Goal: Task Accomplishment & Management: Manage account settings

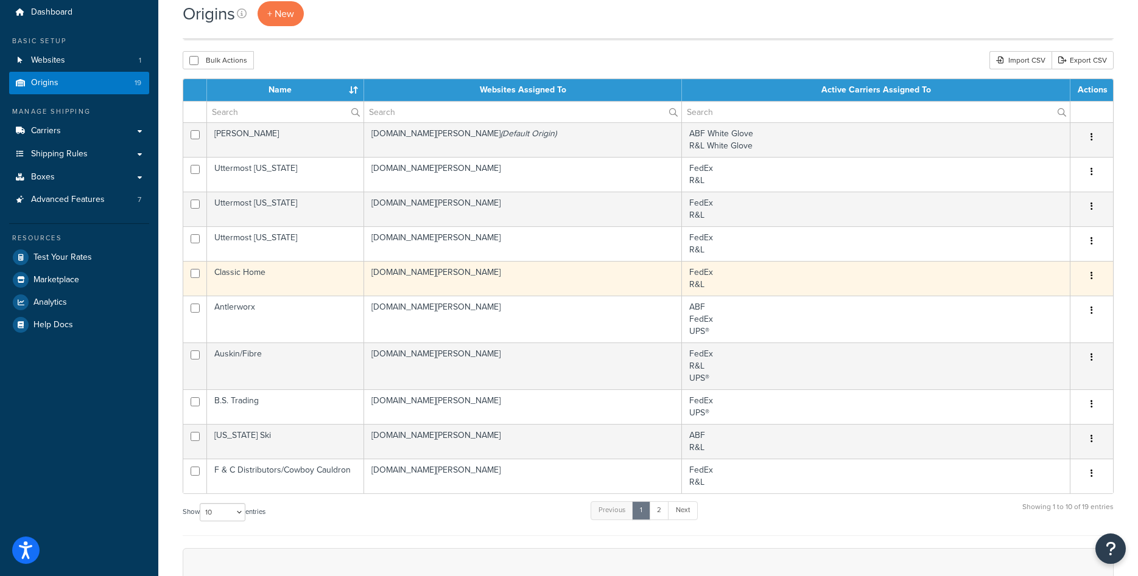
scroll to position [124, 0]
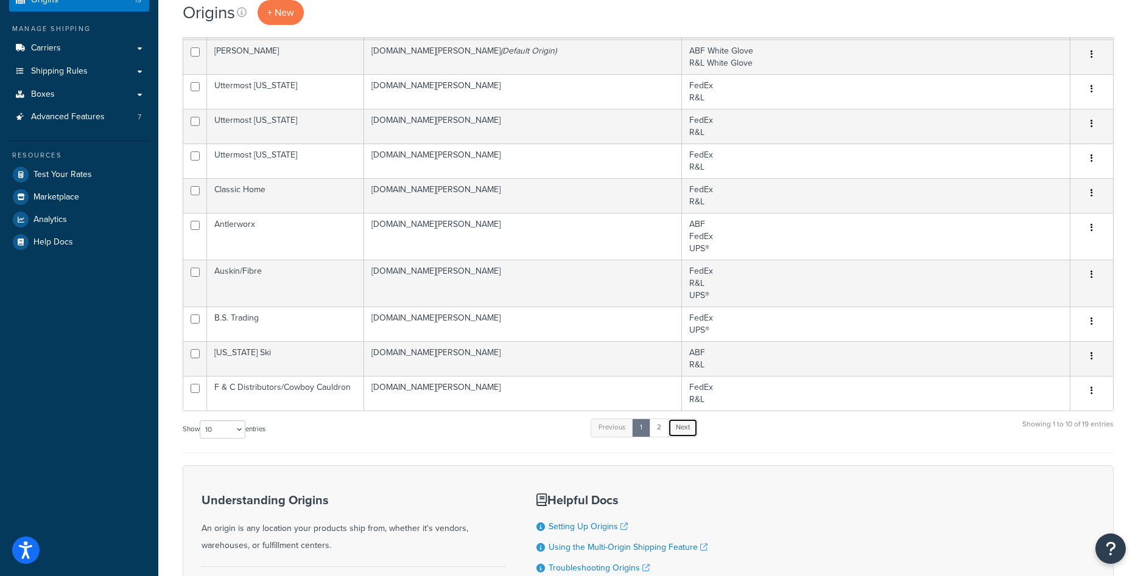
click at [680, 425] on link "Next" at bounding box center [683, 428] width 30 height 18
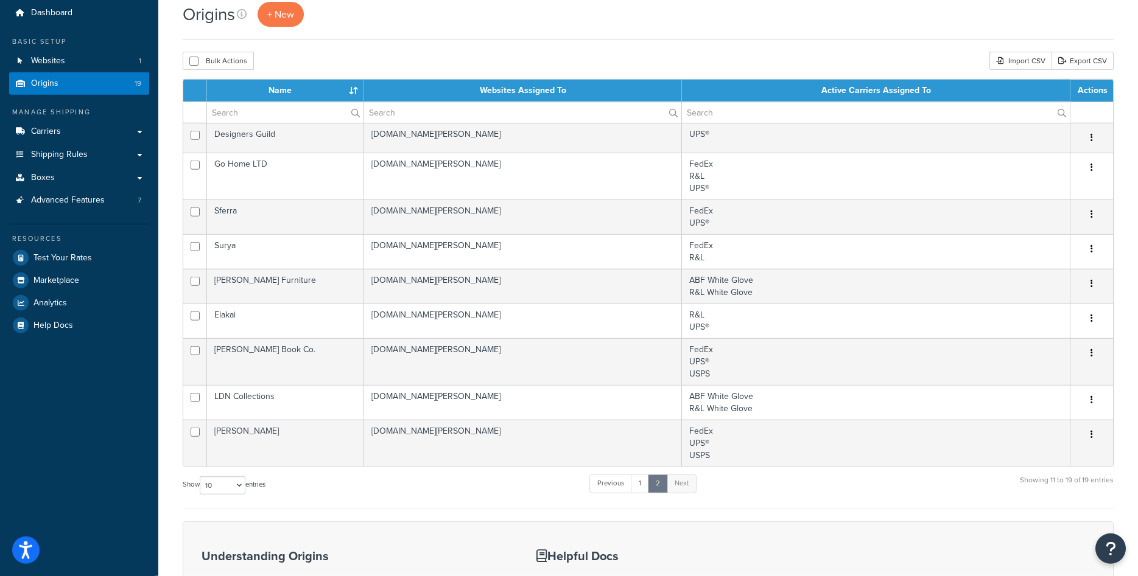
scroll to position [62, 0]
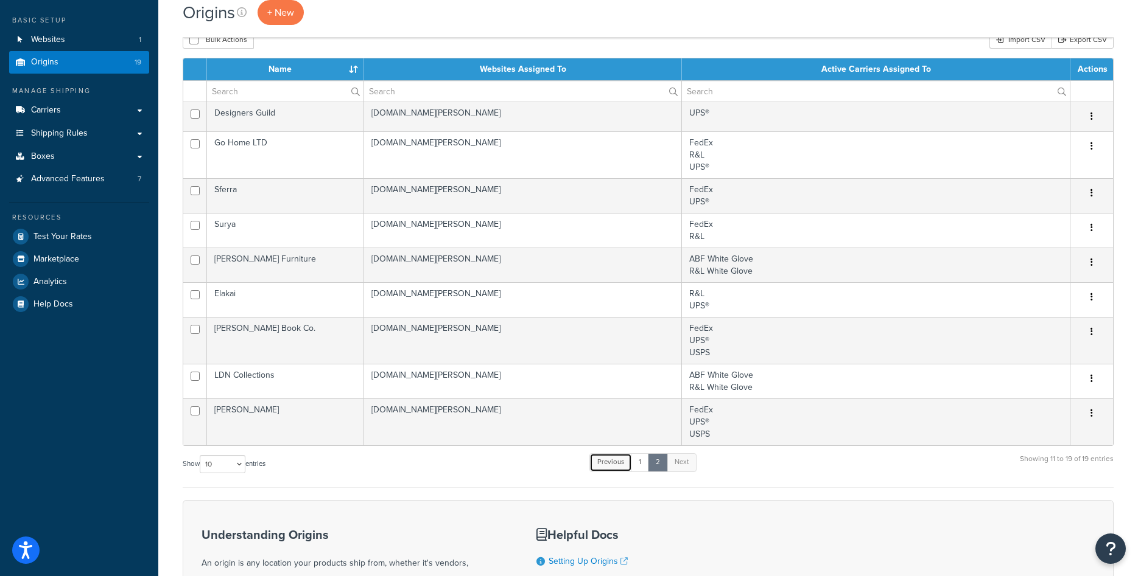
click at [615, 466] on link "Previous" at bounding box center [610, 462] width 43 height 18
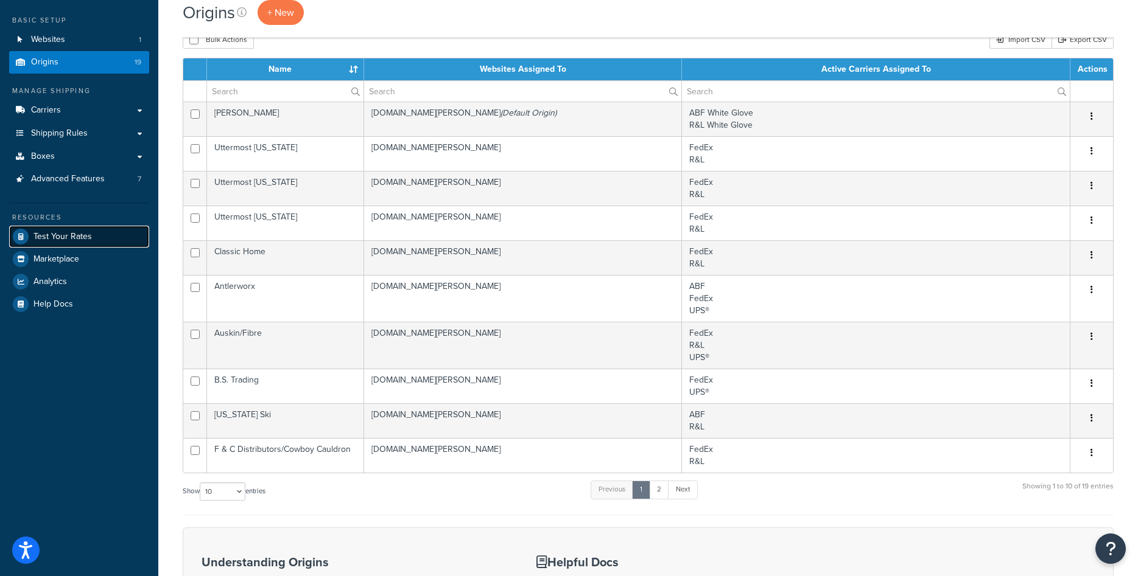
click at [80, 236] on span "Test Your Rates" at bounding box center [62, 237] width 58 height 10
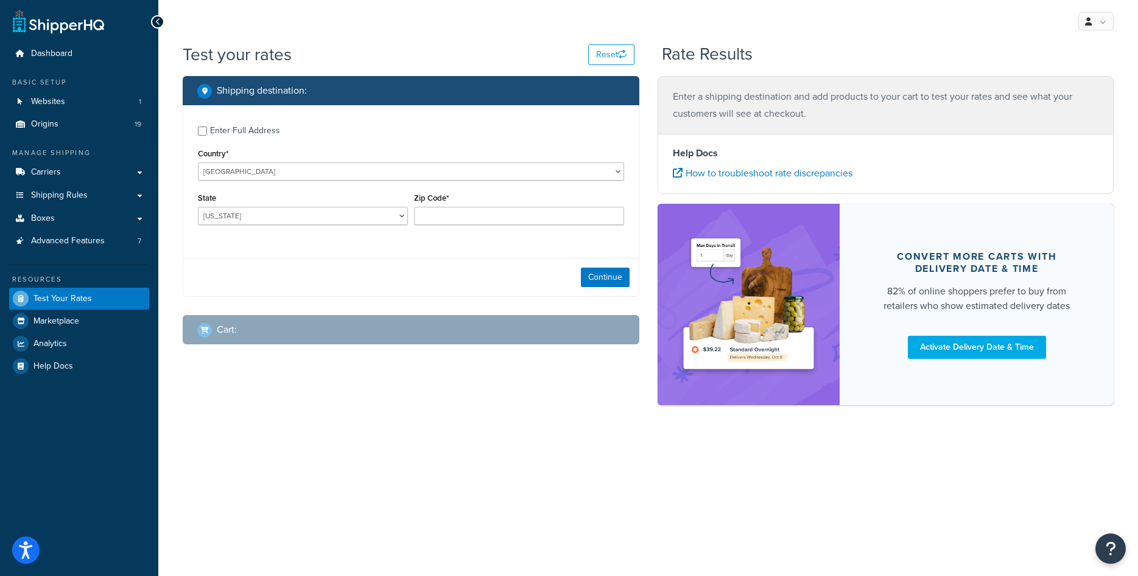
click at [243, 129] on div "Enter Full Address" at bounding box center [245, 130] width 70 height 17
click at [207, 129] on input "Enter Full Address" at bounding box center [202, 131] width 9 height 9
checkbox input "true"
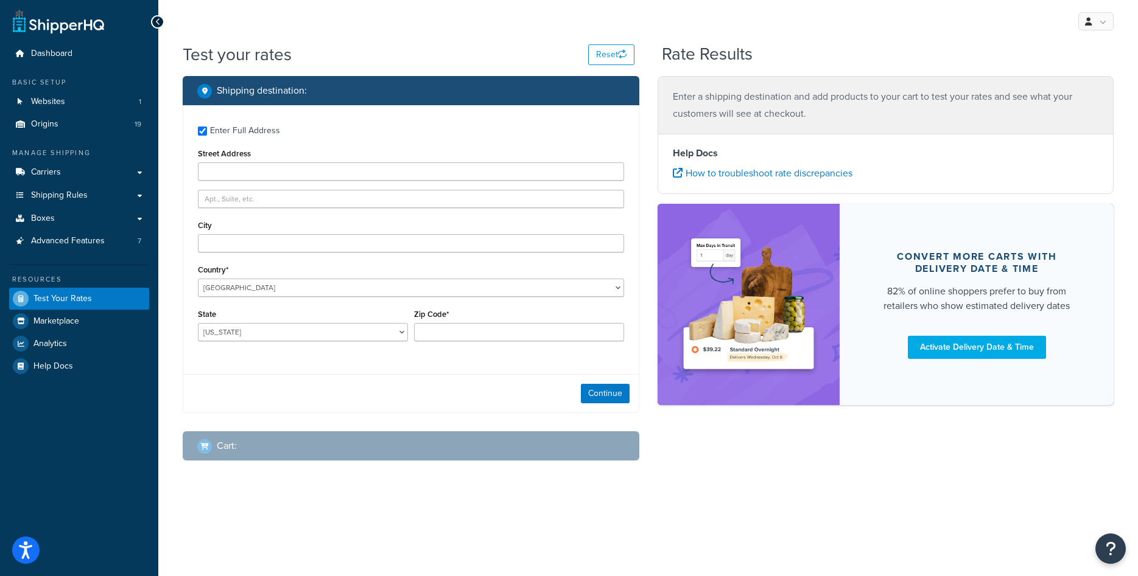
click at [236, 181] on div "Enter Full Address Street Address City Country* United States United Kingdom Af…" at bounding box center [410, 235] width 455 height 260
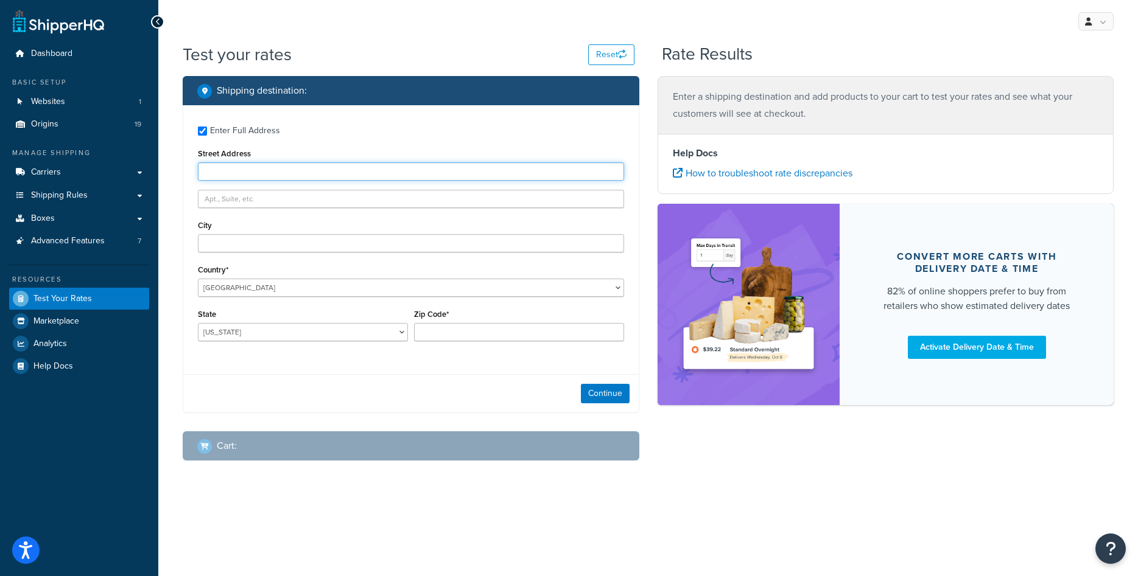
click at [239, 175] on input "Street Address" at bounding box center [411, 172] width 426 height 18
click at [239, 171] on input "Street Address" at bounding box center [411, 172] width 426 height 18
type input "1416 Whittier Drive"
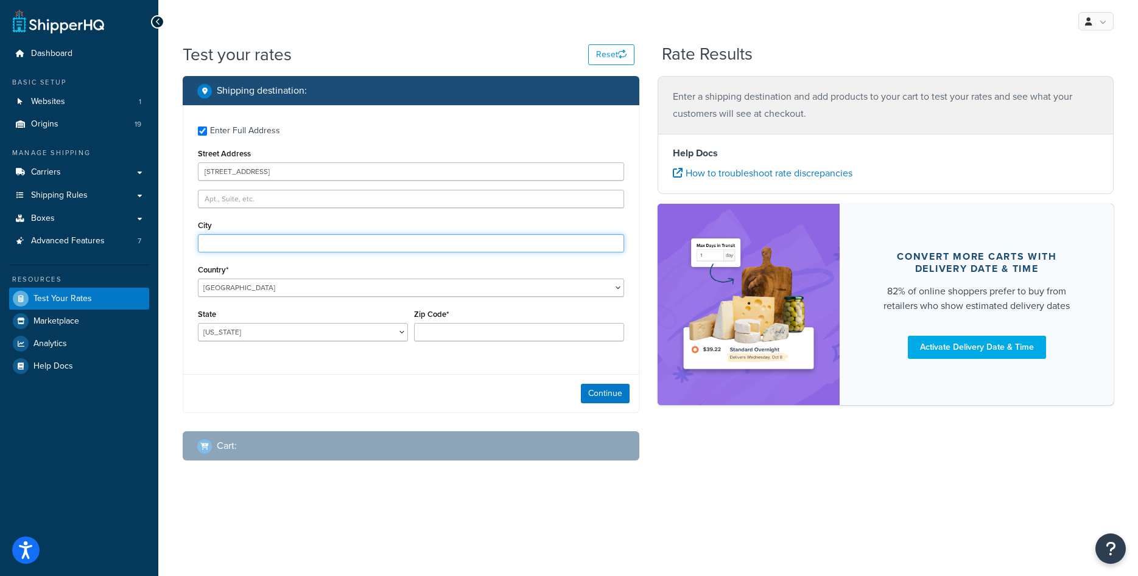
type input "Canton"
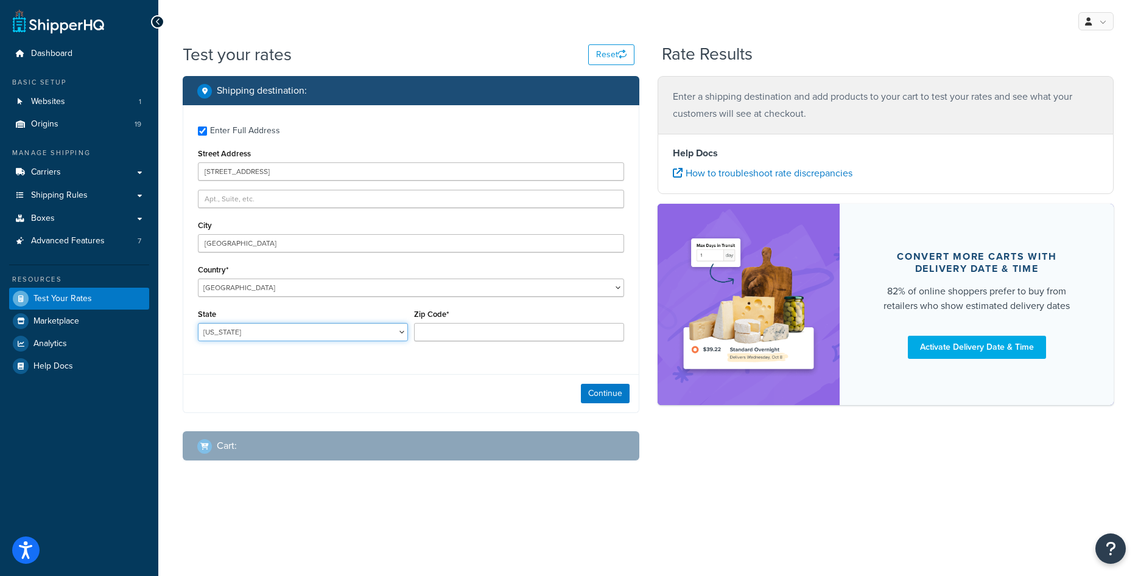
select select "MI"
type input "48187"
click at [591, 387] on button "Continue" at bounding box center [605, 393] width 49 height 19
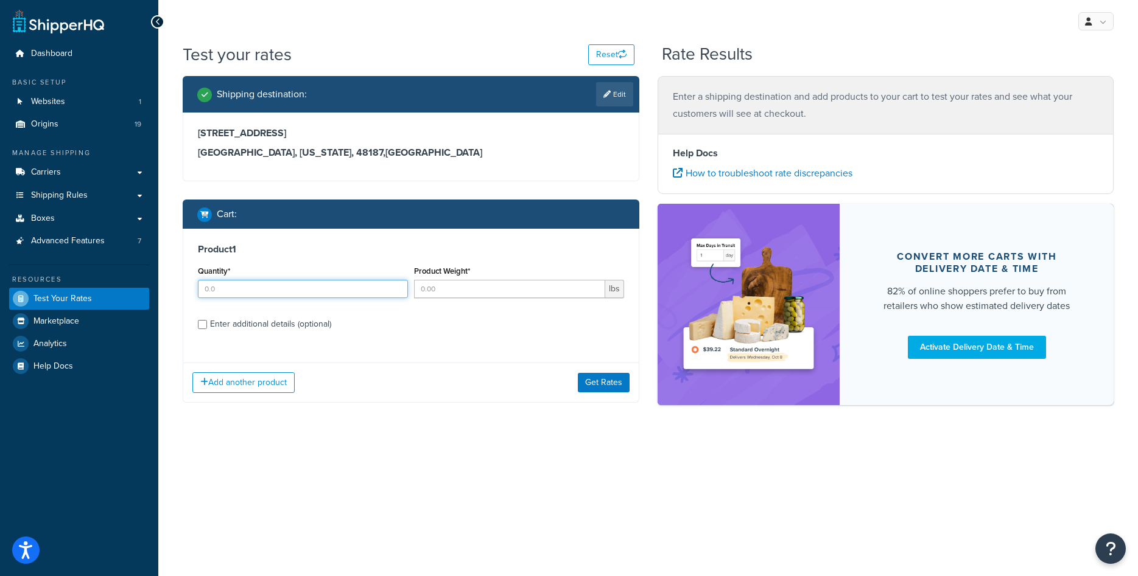
click at [340, 290] on input "Quantity*" at bounding box center [303, 289] width 210 height 18
type input "1"
click at [514, 293] on input "Product Weight*" at bounding box center [509, 289] width 191 height 18
type input "25"
click at [312, 331] on div "Enter additional details (optional)" at bounding box center [270, 324] width 121 height 17
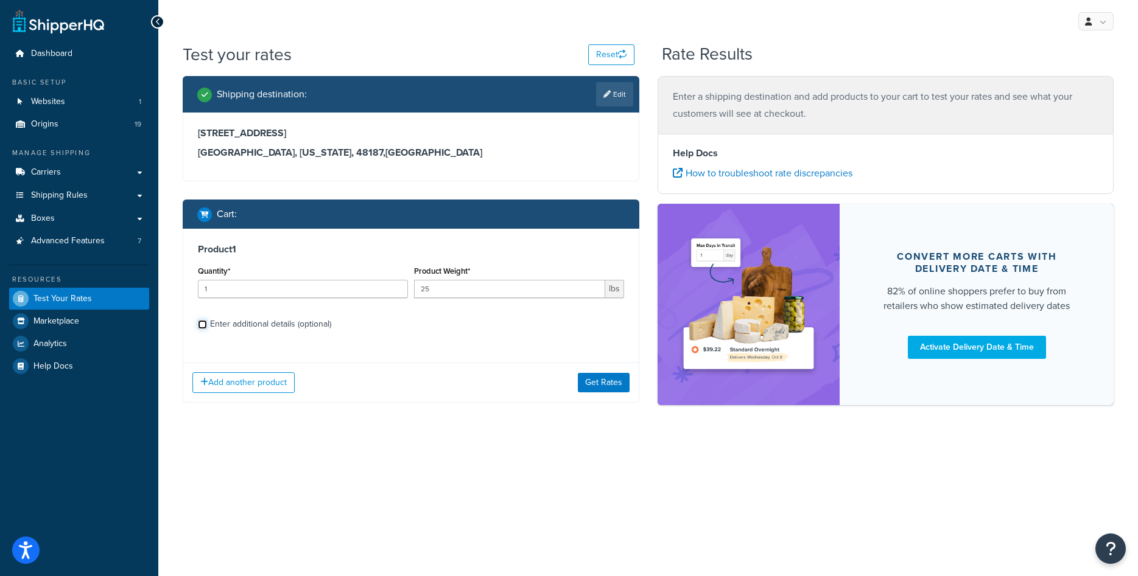
click at [207, 329] on input "Enter additional details (optional)" at bounding box center [202, 324] width 9 height 9
checkbox input "true"
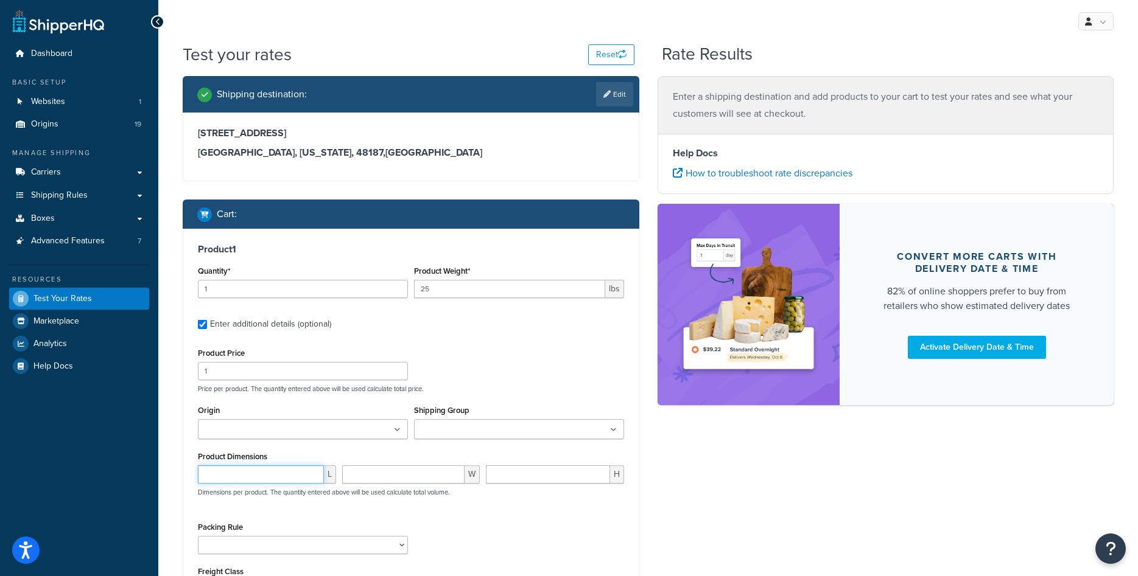
click at [259, 479] on input "number" at bounding box center [261, 475] width 126 height 18
type input "60"
type input "10"
click at [279, 434] on input "Origin" at bounding box center [255, 430] width 108 height 13
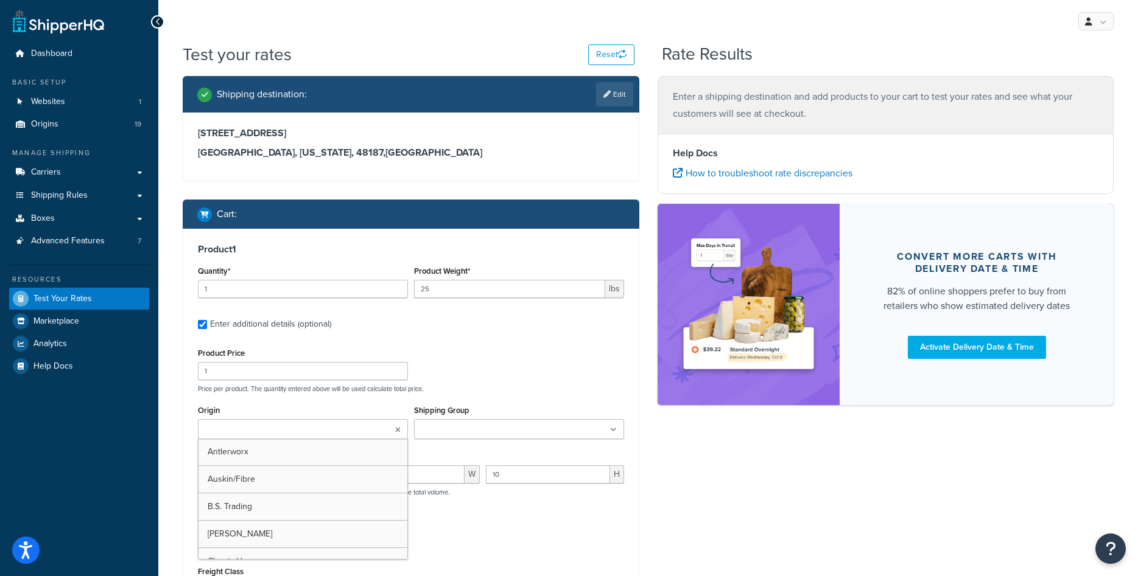
type input "c"
click at [623, 467] on div "Origin Colorado Ski Antlerworx Auskin/Fibre B.S. Trading Bernhardt Classic Home…" at bounding box center [411, 436] width 432 height 68
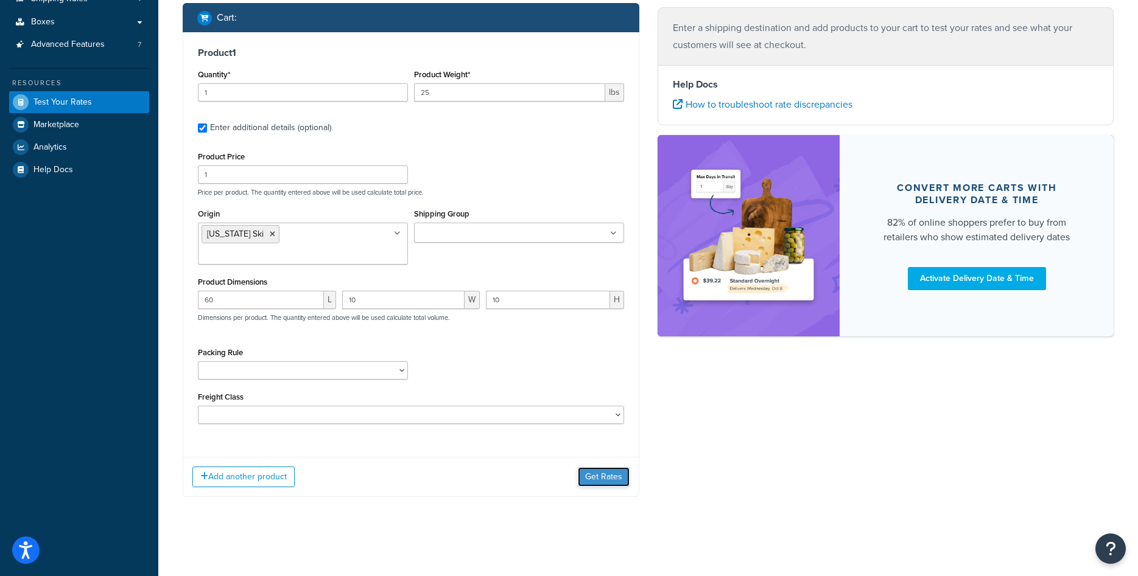
click at [602, 478] on button "Get Rates" at bounding box center [604, 476] width 52 height 19
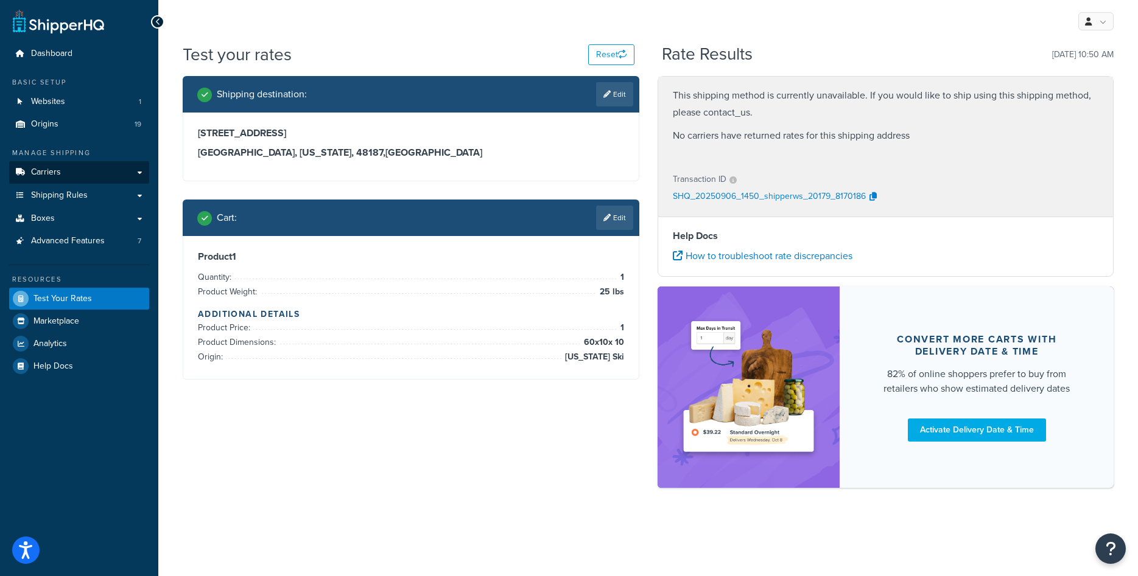
click at [96, 183] on div "Manage Shipping Carriers Carriers All Carriers 10 Method Merging Rules 1 Custom…" at bounding box center [79, 200] width 140 height 105
click at [99, 180] on link "Carriers" at bounding box center [79, 172] width 140 height 23
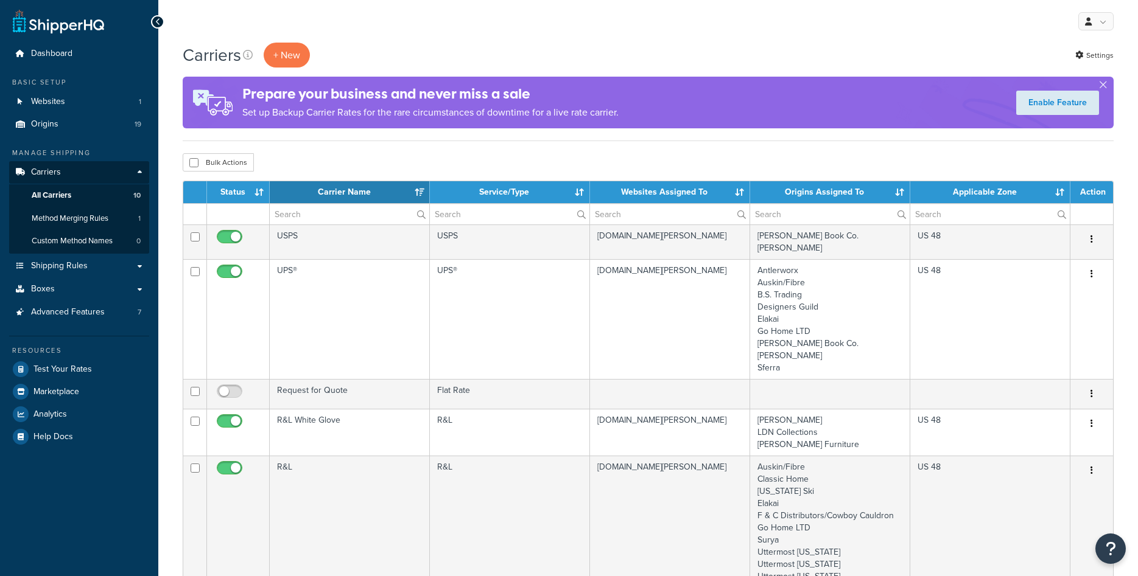
select select "15"
click at [74, 124] on link "Origins 19" at bounding box center [79, 124] width 140 height 23
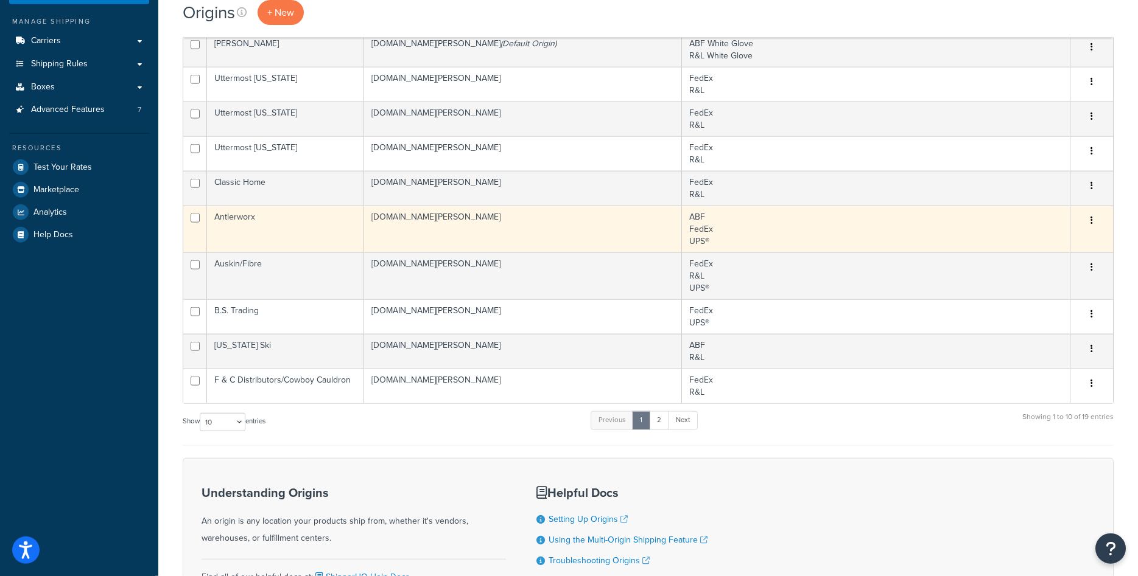
scroll to position [186, 0]
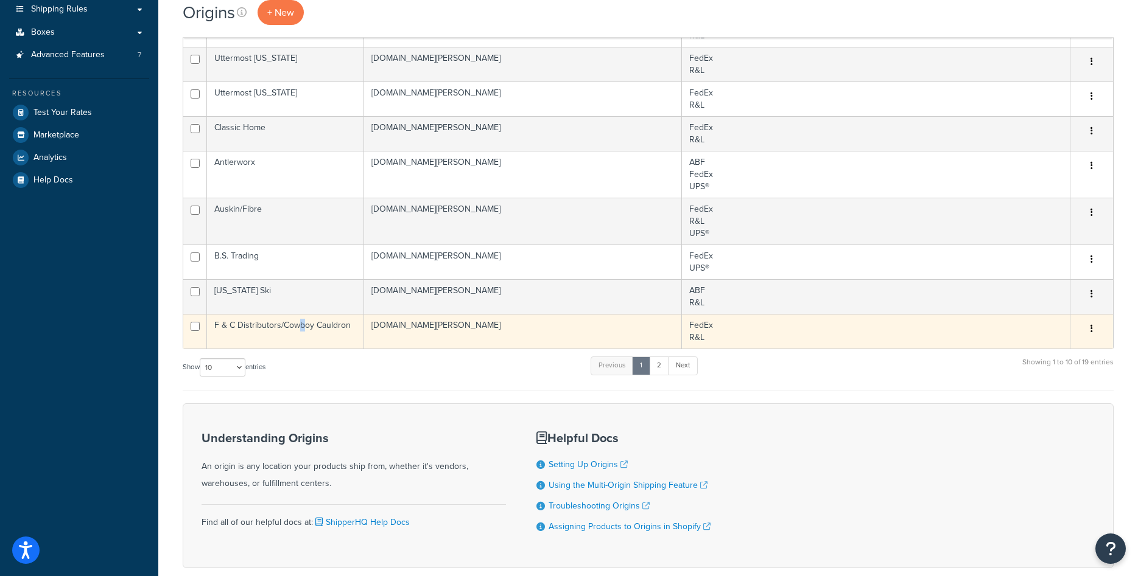
click at [301, 332] on td "F & C Distributors/Cowboy Cauldron" at bounding box center [285, 331] width 157 height 35
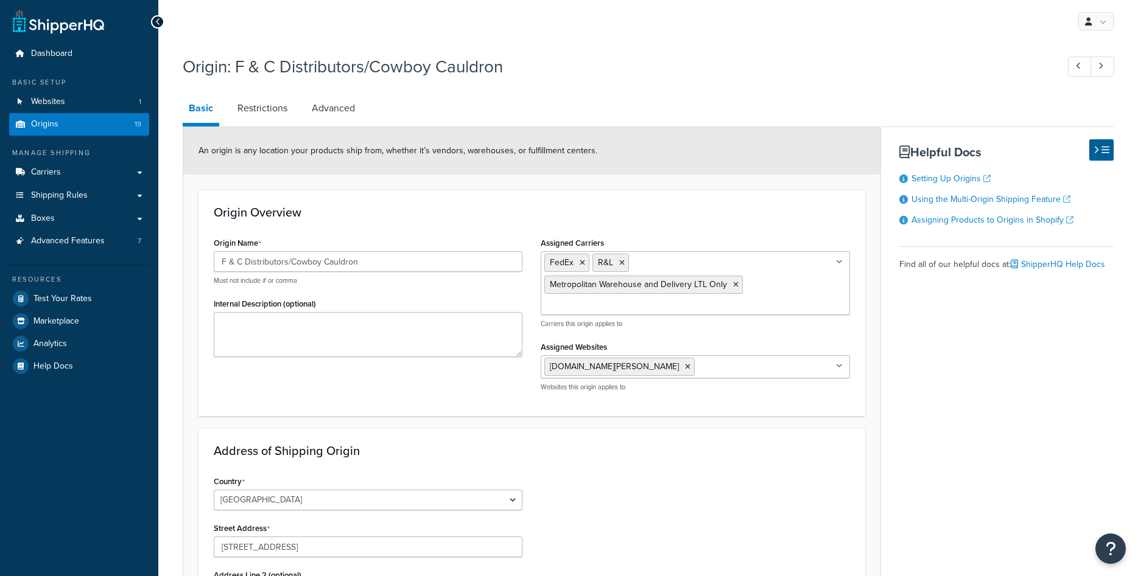
select select "13"
click at [306, 264] on input "F & C Distributors/Cowboy Cauldron" at bounding box center [368, 261] width 309 height 21
click at [306, 262] on input "F & C Distributors/Cowboy Cauldron" at bounding box center [368, 261] width 309 height 21
click at [294, 327] on textarea "Internal Description (optional)" at bounding box center [368, 334] width 309 height 45
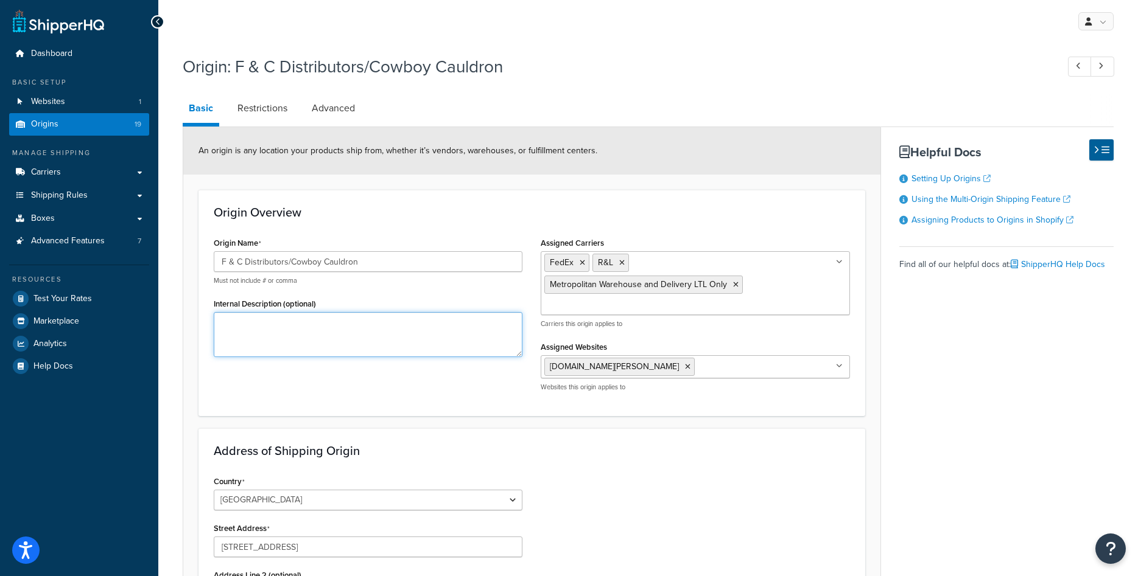
paste textarea "F & C Distributors/Cowboy Cauldron"
type textarea "F & C Distributors/Cowboy Cauldron"
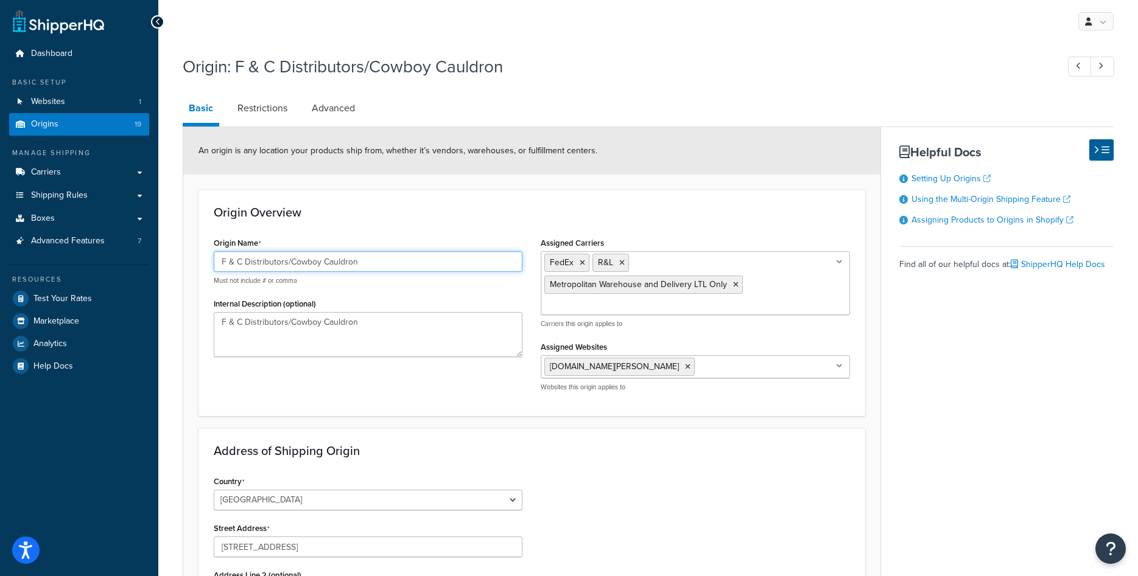
click at [292, 253] on input "F & C Distributors/Cowboy Cauldron" at bounding box center [368, 261] width 309 height 21
click at [220, 260] on input "F & C Distributors/Cowboy Cauldron" at bounding box center [368, 261] width 309 height 21
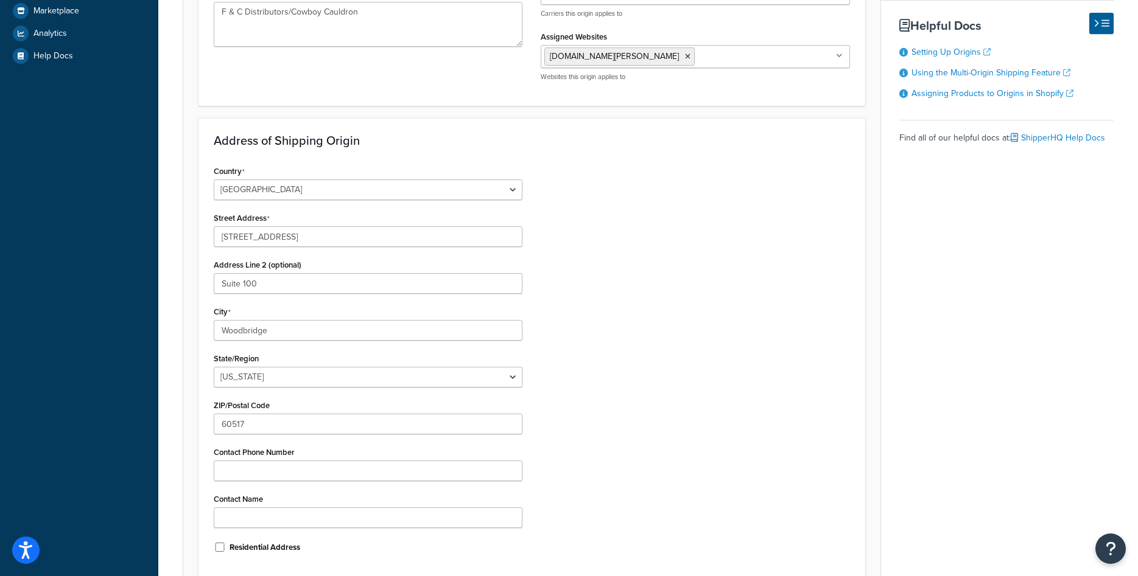
scroll to position [426, 0]
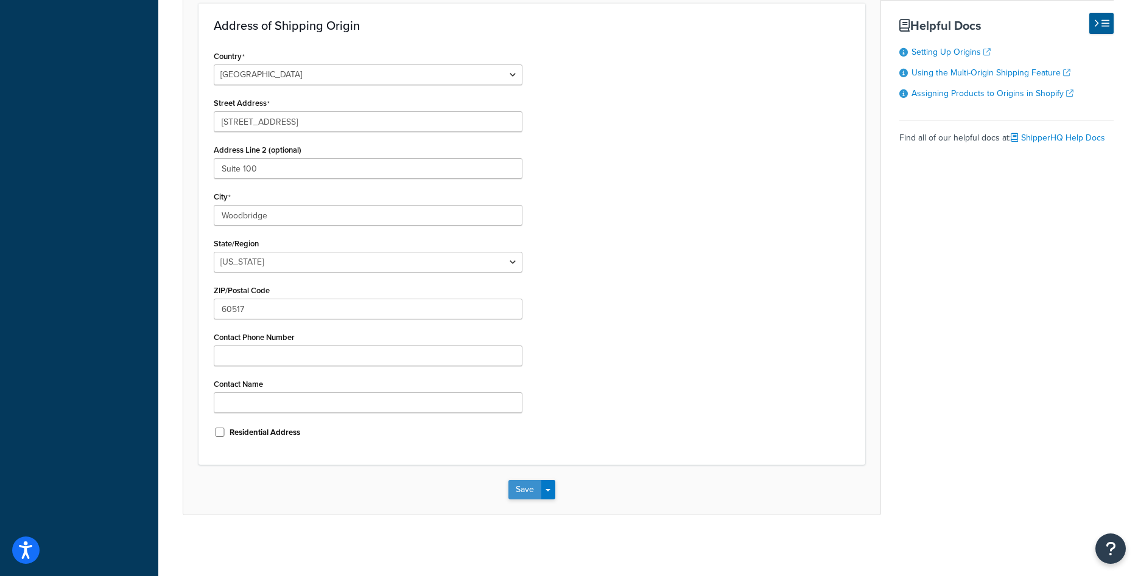
type input "Cowboy Cauldron"
click at [519, 484] on button "Save" at bounding box center [524, 489] width 33 height 19
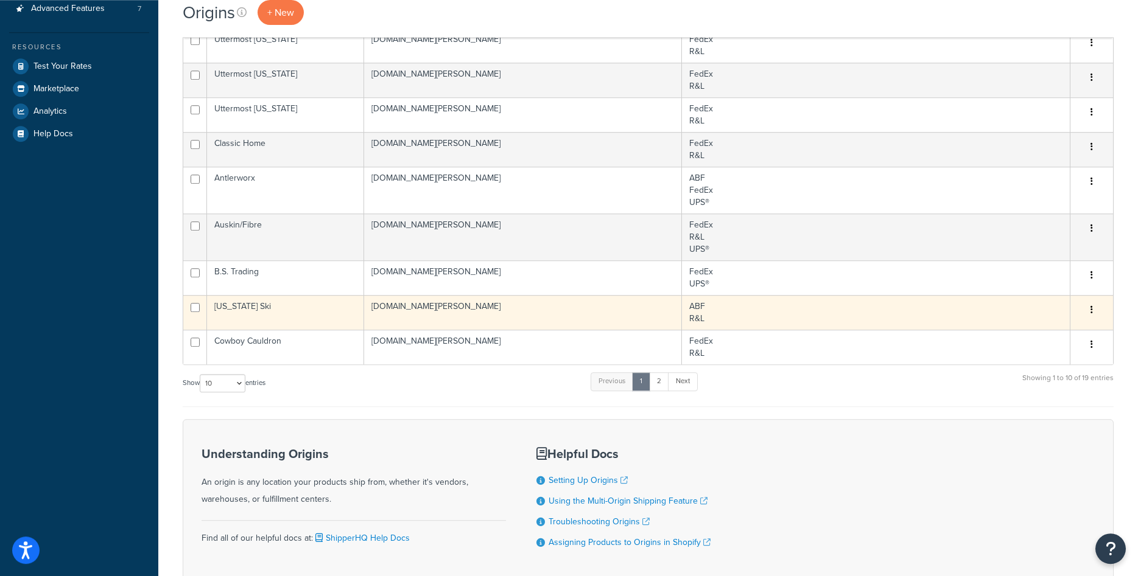
scroll to position [124, 0]
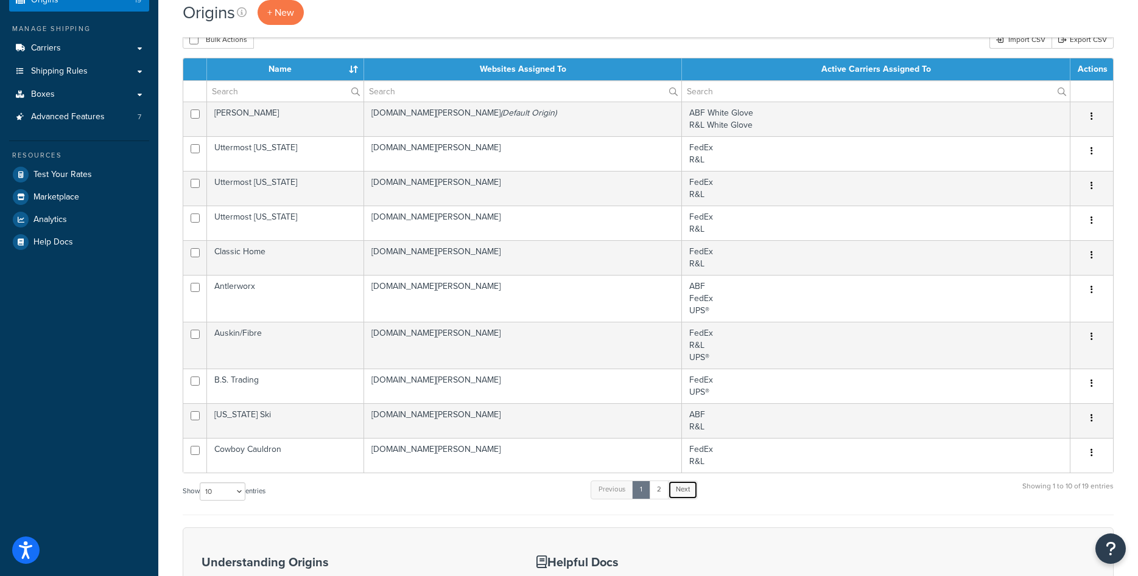
click at [694, 496] on link "Next" at bounding box center [683, 490] width 30 height 18
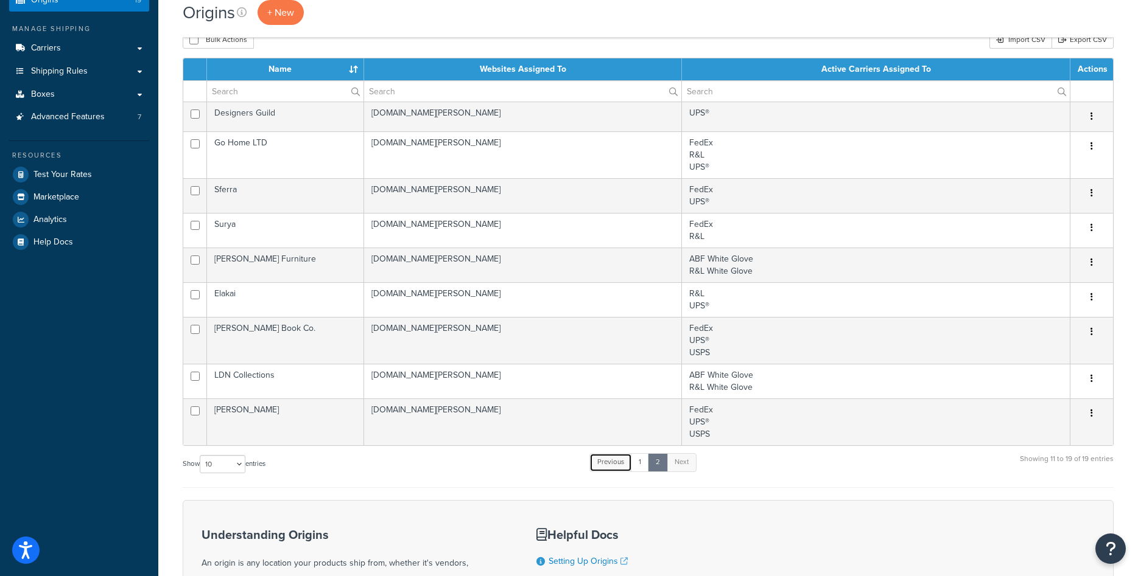
click at [623, 460] on link "Previous" at bounding box center [610, 462] width 43 height 18
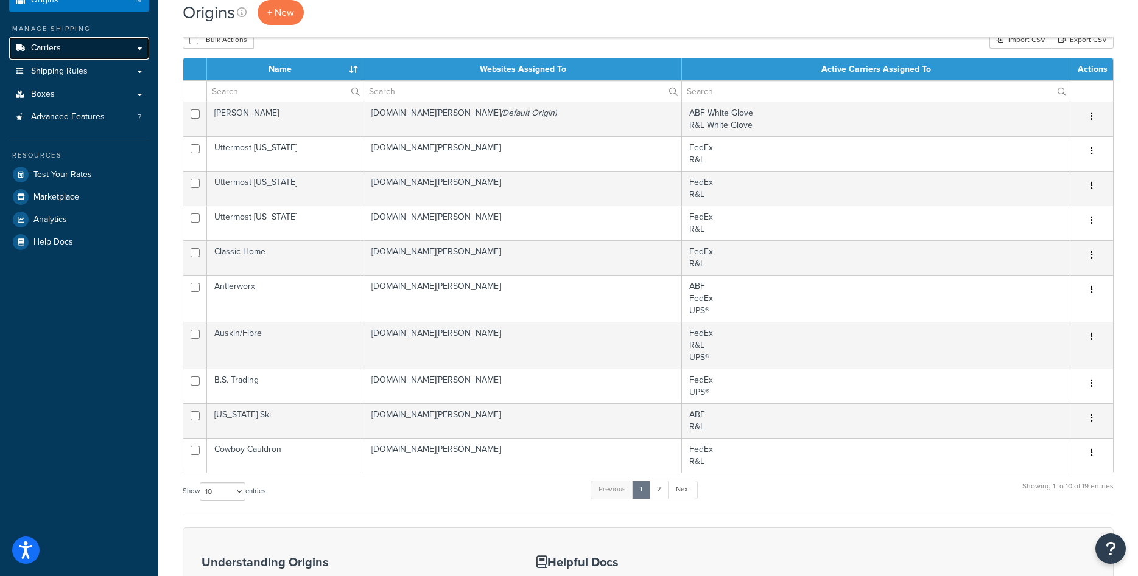
click at [42, 48] on span "Carriers" at bounding box center [46, 48] width 30 height 10
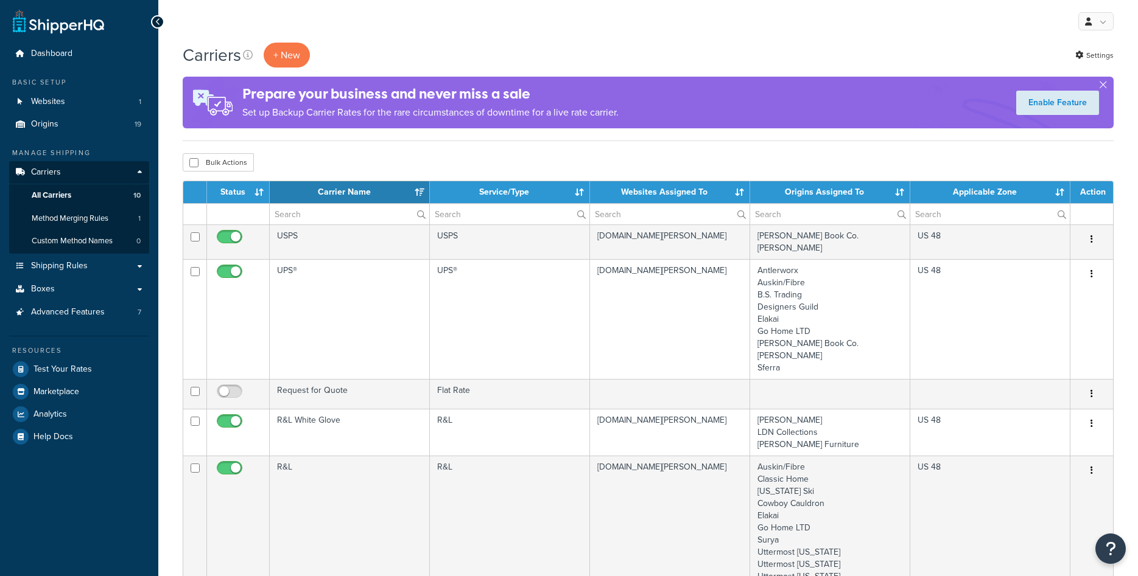
select select "15"
click at [69, 120] on link "Origins 19" at bounding box center [79, 124] width 140 height 23
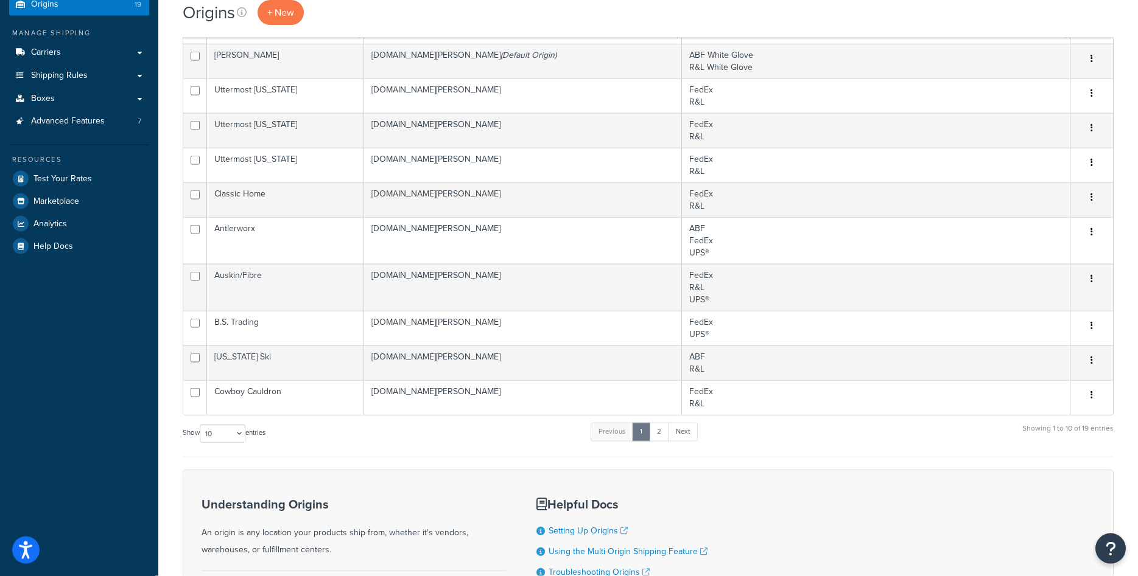
scroll to position [124, 0]
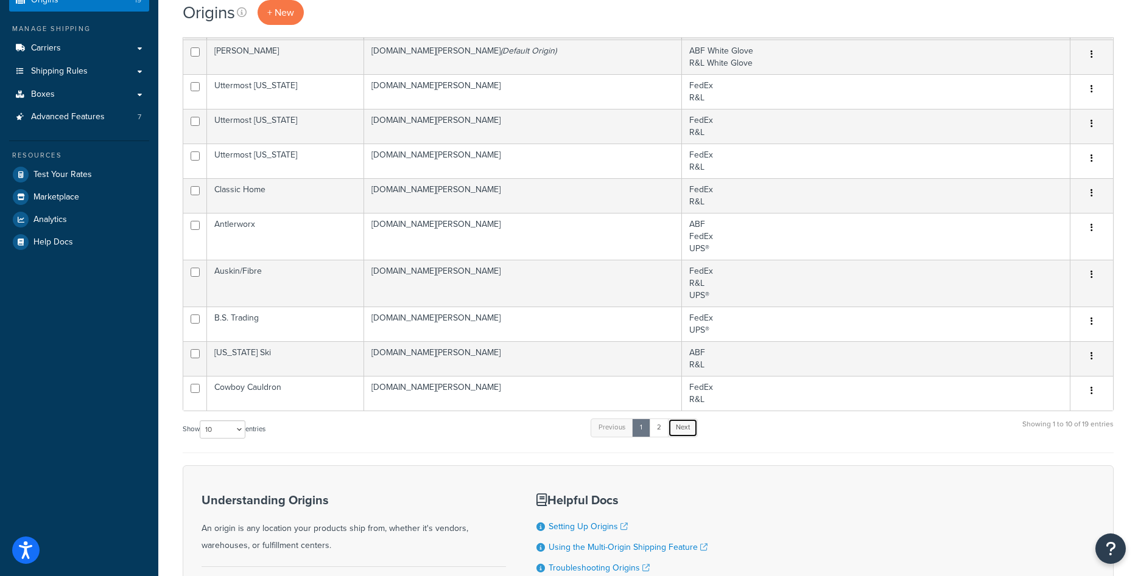
click at [677, 431] on link "Next" at bounding box center [683, 428] width 30 height 18
